Goal: Information Seeking & Learning: Check status

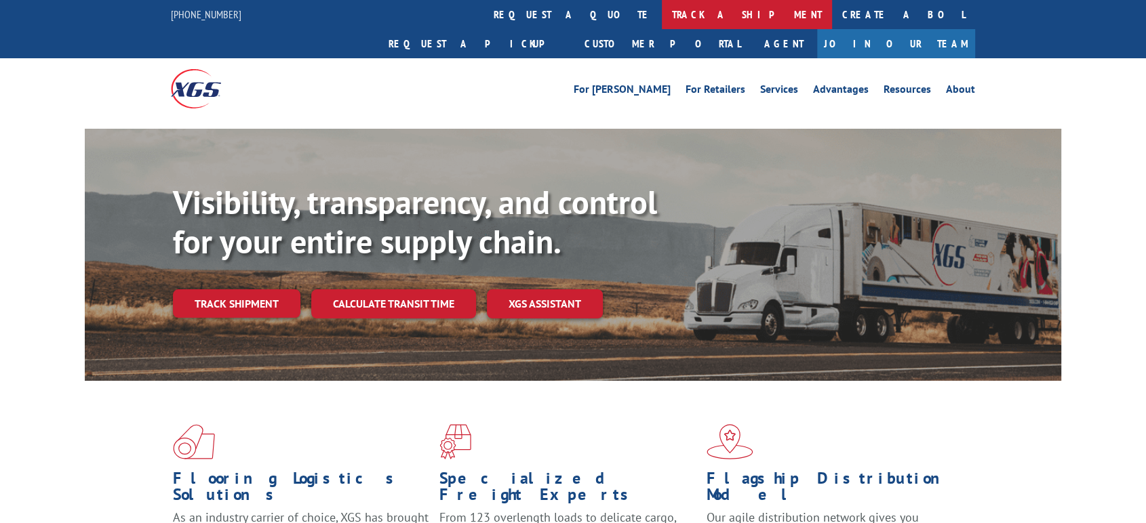
click at [662, 15] on link "track a shipment" at bounding box center [747, 14] width 170 height 29
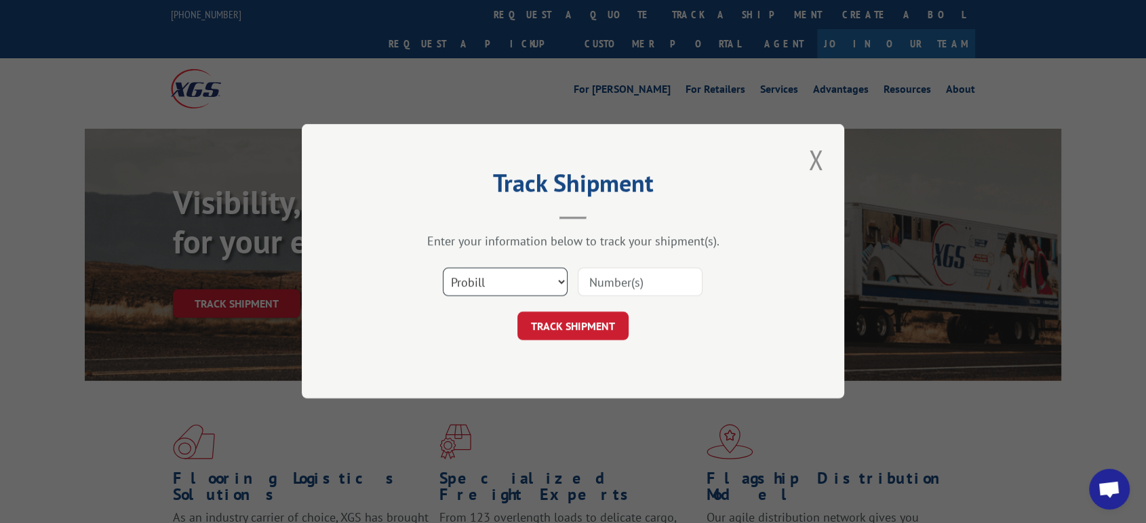
drag, startPoint x: 461, startPoint y: 281, endPoint x: 469, endPoint y: 294, distance: 15.2
click at [461, 281] on select "Select category... Probill BOL PO" at bounding box center [505, 282] width 125 height 28
select select "bol"
click at [443, 268] on select "Select category... Probill BOL PO" at bounding box center [505, 282] width 125 height 28
drag, startPoint x: 626, startPoint y: 285, endPoint x: 618, endPoint y: 299, distance: 16.1
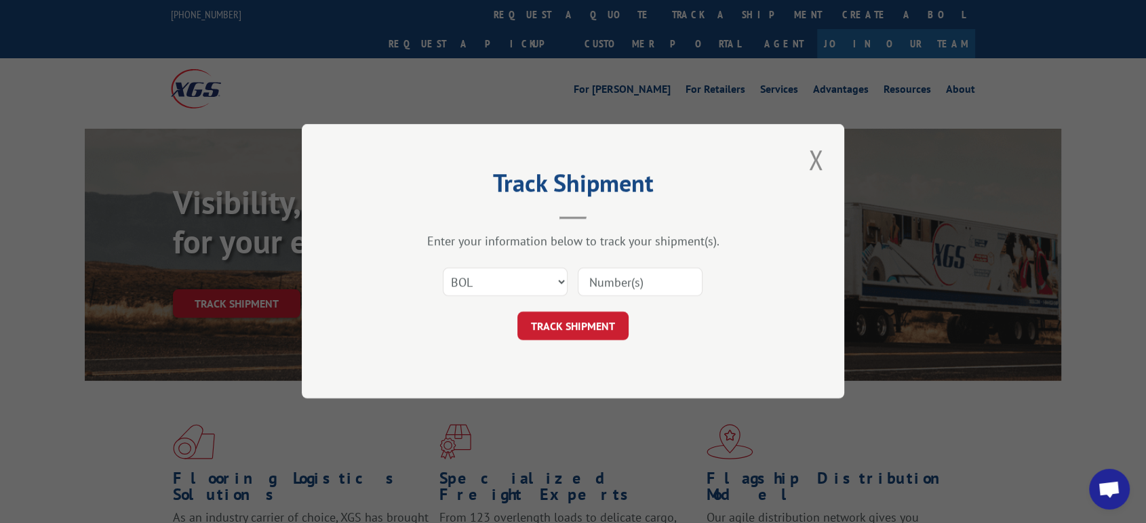
click at [626, 285] on input at bounding box center [640, 282] width 125 height 28
paste input "2822893"
type input "2822893"
click at [603, 326] on button "TRACK SHIPMENT" at bounding box center [572, 326] width 111 height 28
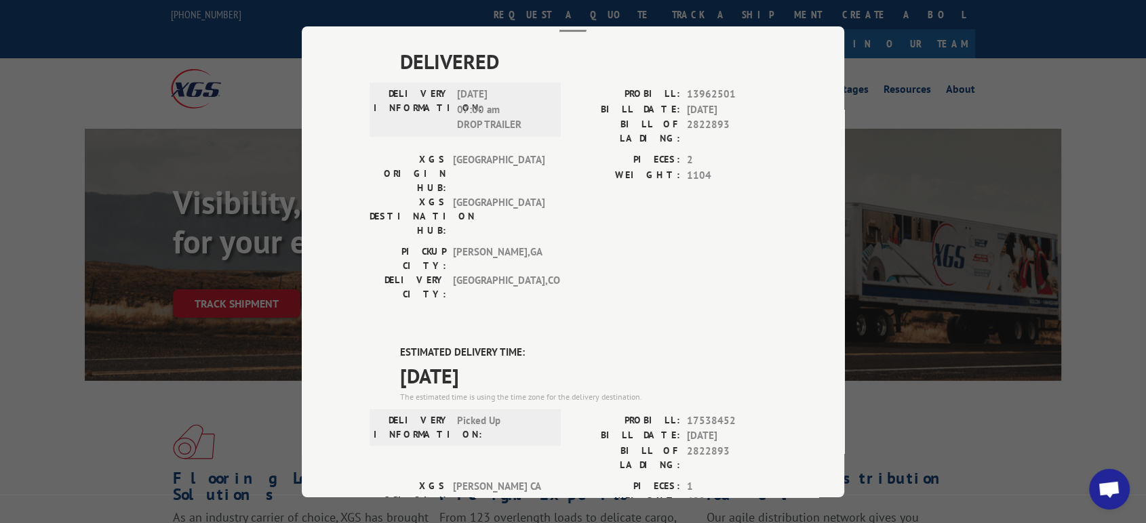
scroll to position [226, 0]
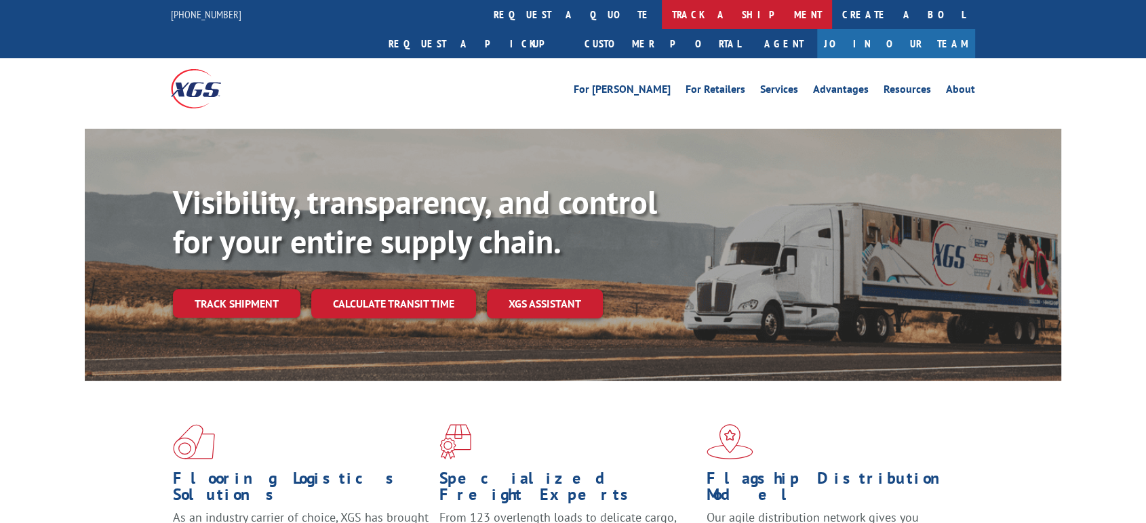
click at [662, 14] on link "track a shipment" at bounding box center [747, 14] width 170 height 29
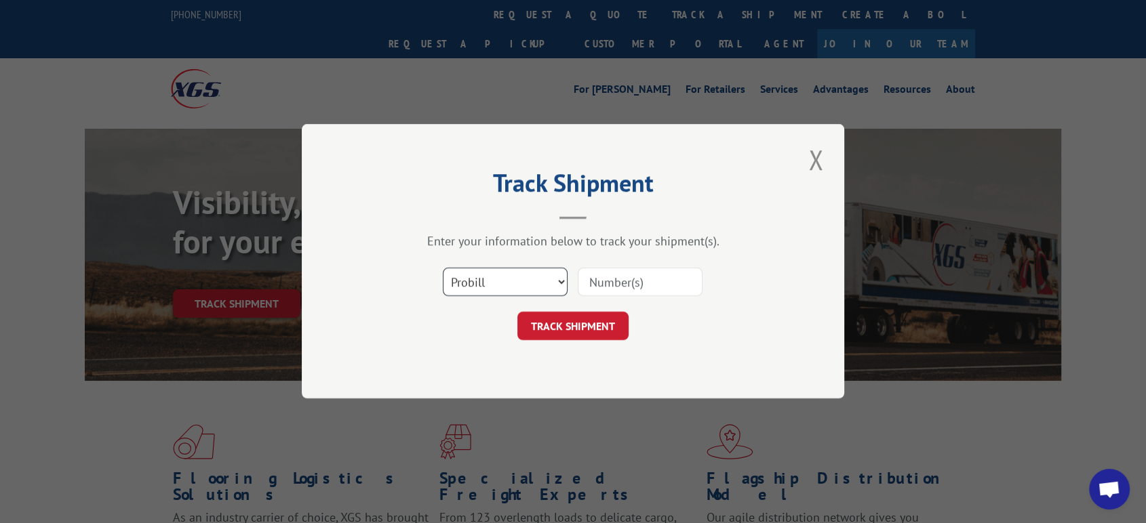
drag, startPoint x: 497, startPoint y: 284, endPoint x: 498, endPoint y: 295, distance: 10.9
click at [497, 284] on select "Select category... Probill BOL PO" at bounding box center [505, 282] width 125 height 28
select select "bol"
click at [443, 268] on select "Select category... Probill BOL PO" at bounding box center [505, 282] width 125 height 28
click at [649, 287] on input at bounding box center [640, 282] width 125 height 28
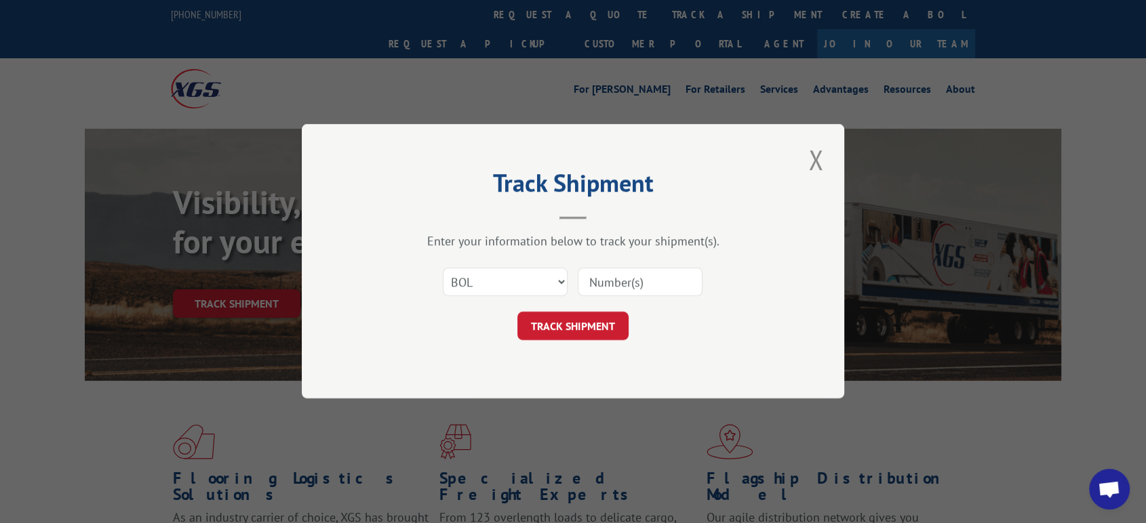
paste input "2821825"
type input "2821825"
click at [607, 324] on button "TRACK SHIPMENT" at bounding box center [572, 326] width 111 height 28
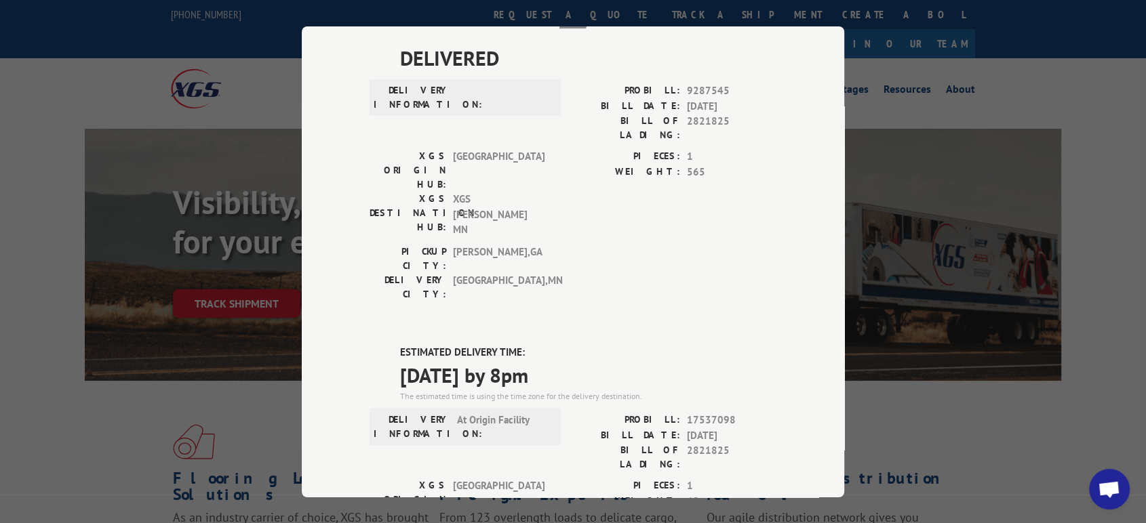
scroll to position [150, 0]
